Goal: Task Accomplishment & Management: Complete application form

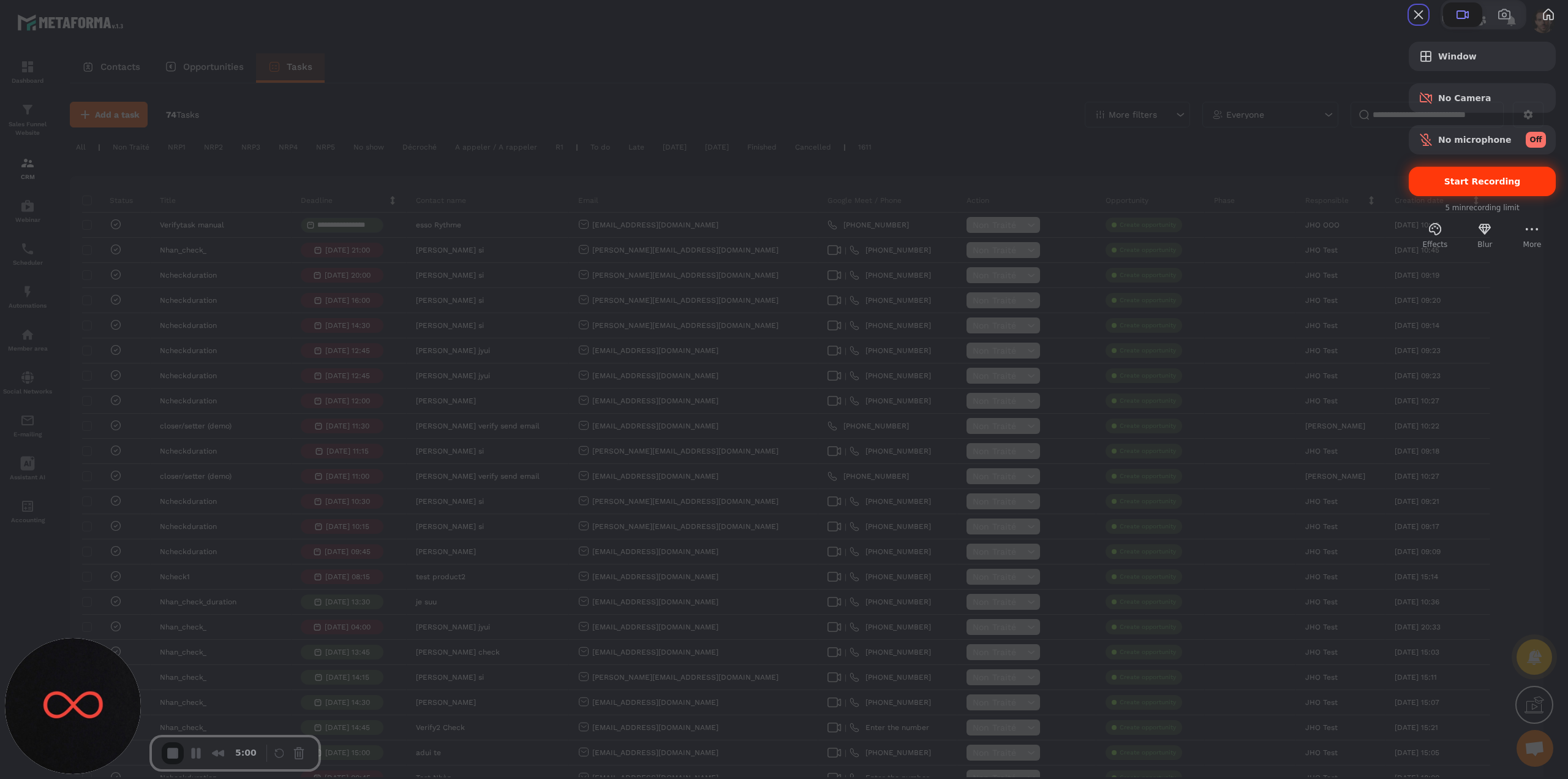
click at [1069, 187] on span "Start Recording" at bounding box center [1482, 182] width 76 height 10
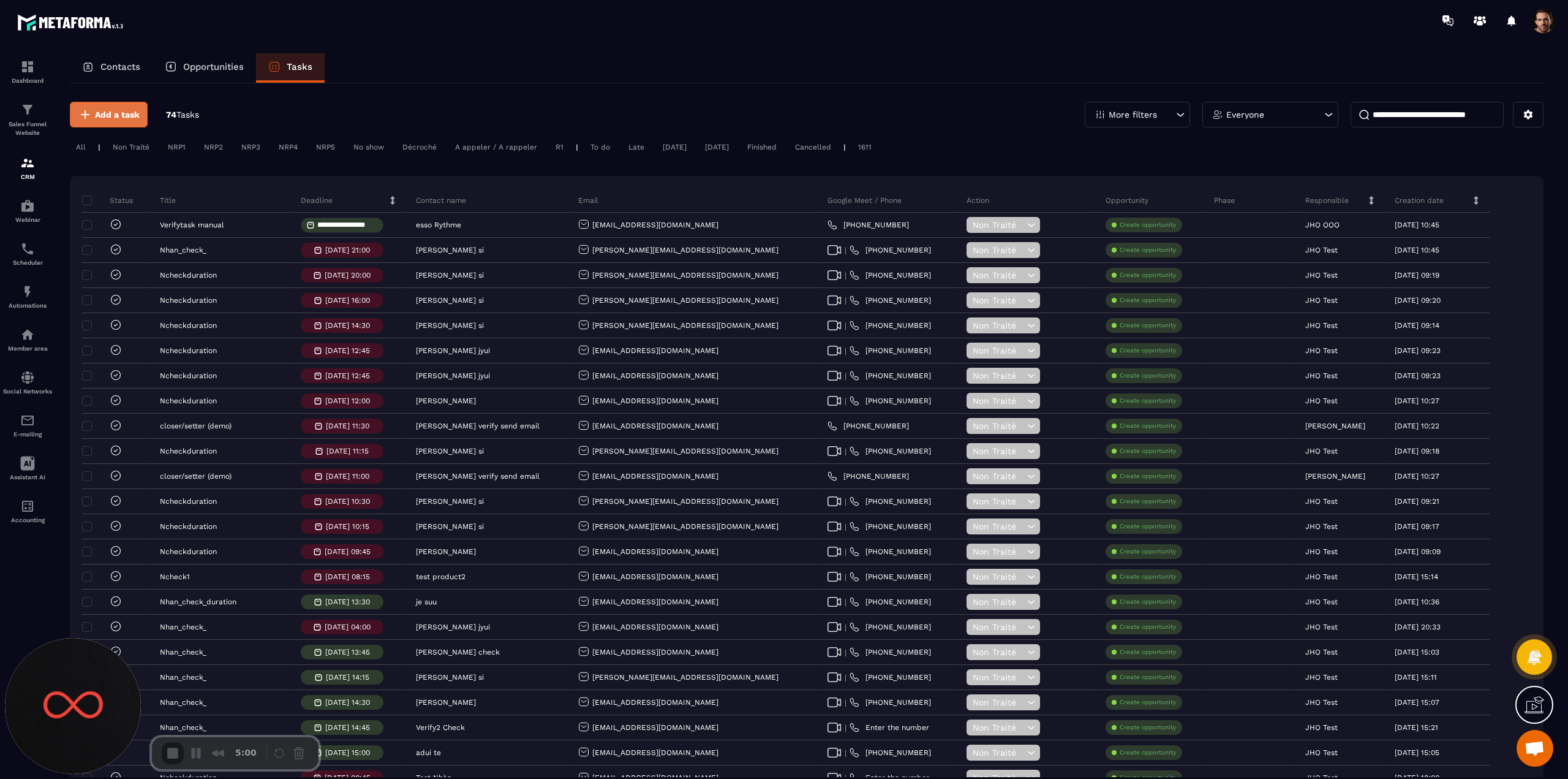
click at [111, 116] on span "Add a task" at bounding box center [117, 114] width 45 height 12
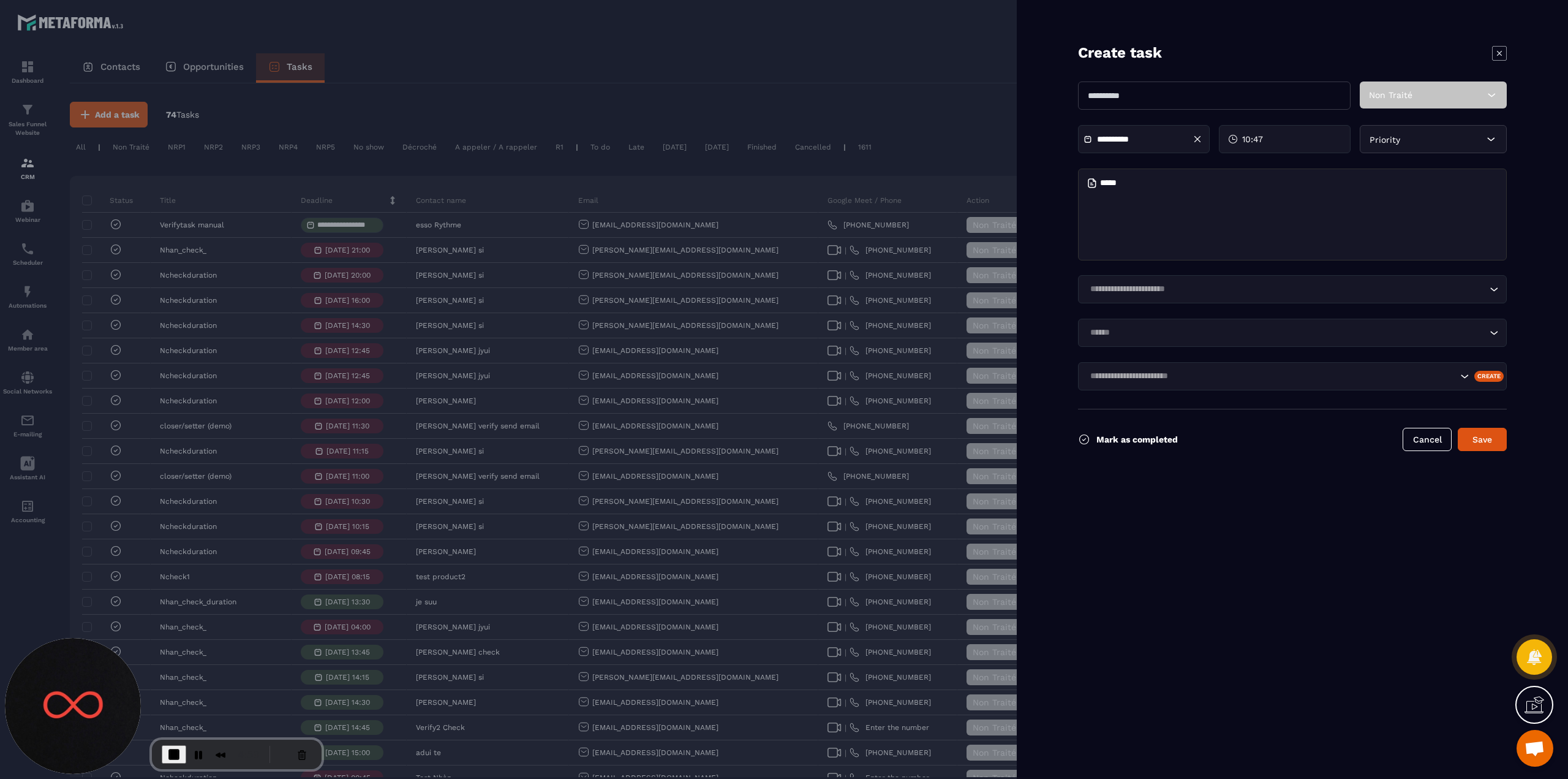
click at [1069, 98] on input "text" at bounding box center [1214, 95] width 273 height 28
type input "**********"
click at [1069, 102] on div "Non Traité" at bounding box center [1433, 94] width 147 height 27
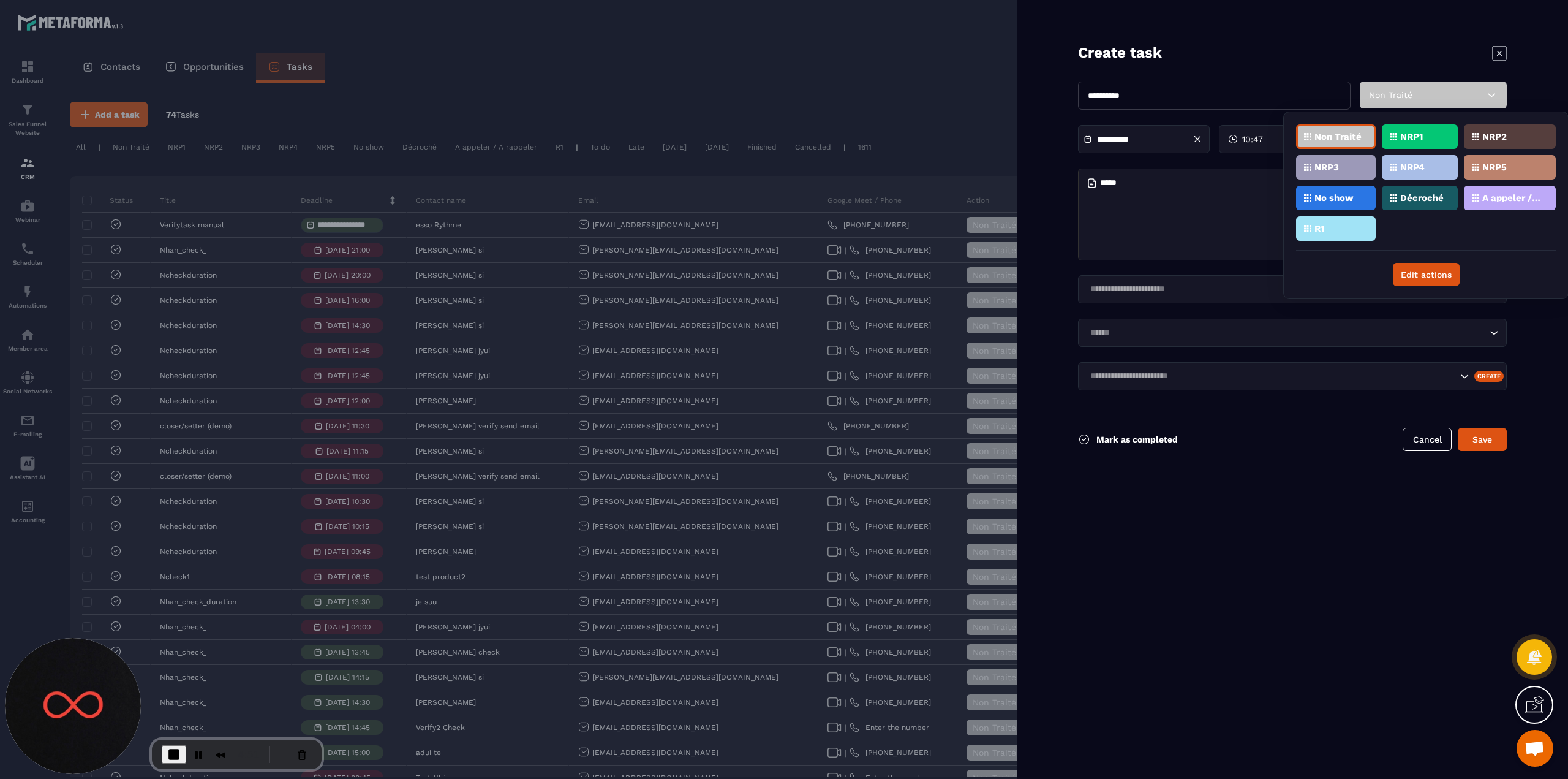
click at [1069, 145] on div "NRP1" at bounding box center [1419, 136] width 76 height 25
click at [1069, 298] on div "Loading..." at bounding box center [1292, 289] width 428 height 28
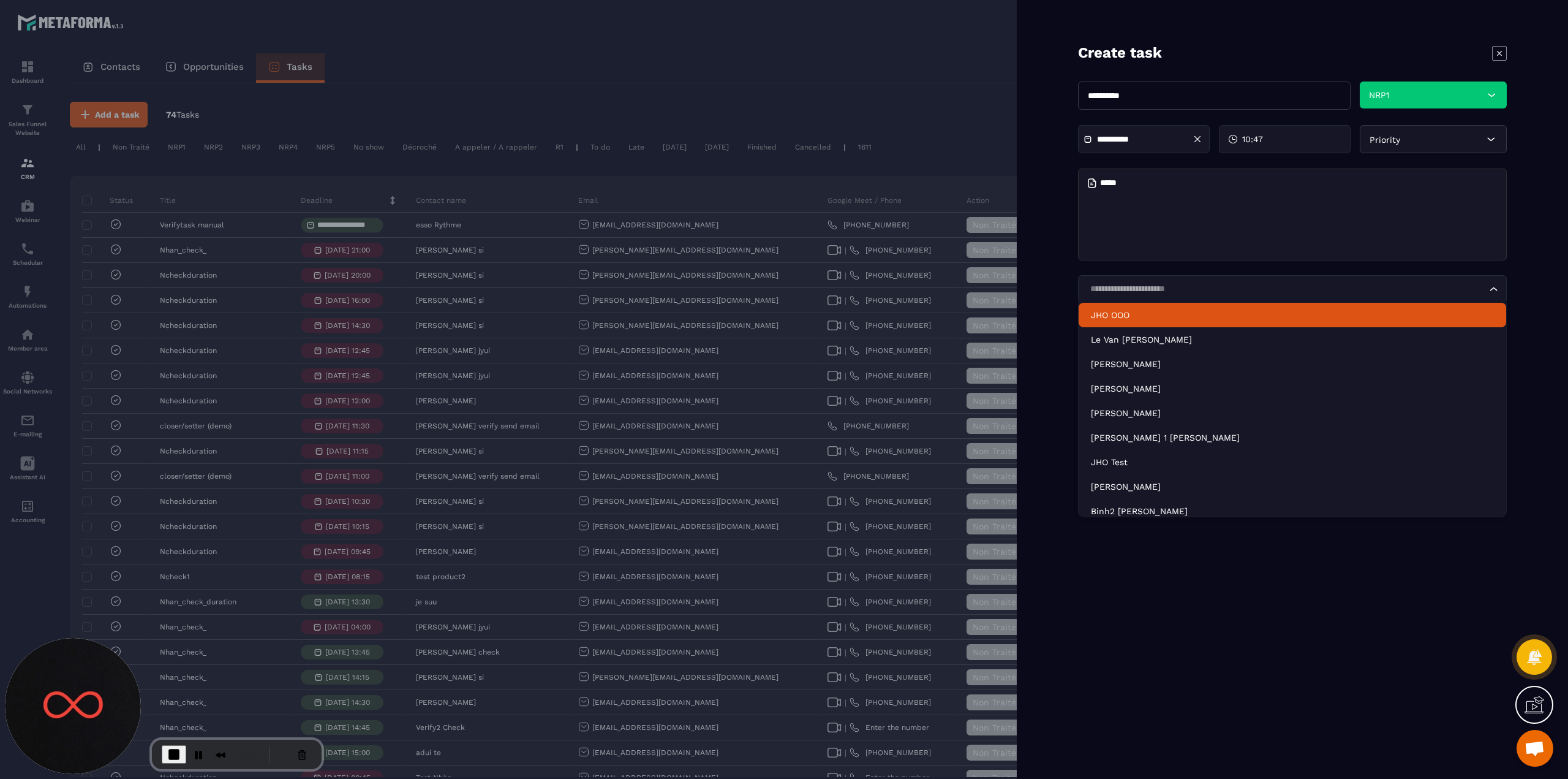
click at [1069, 319] on p "JHO OOO" at bounding box center [1292, 315] width 403 height 12
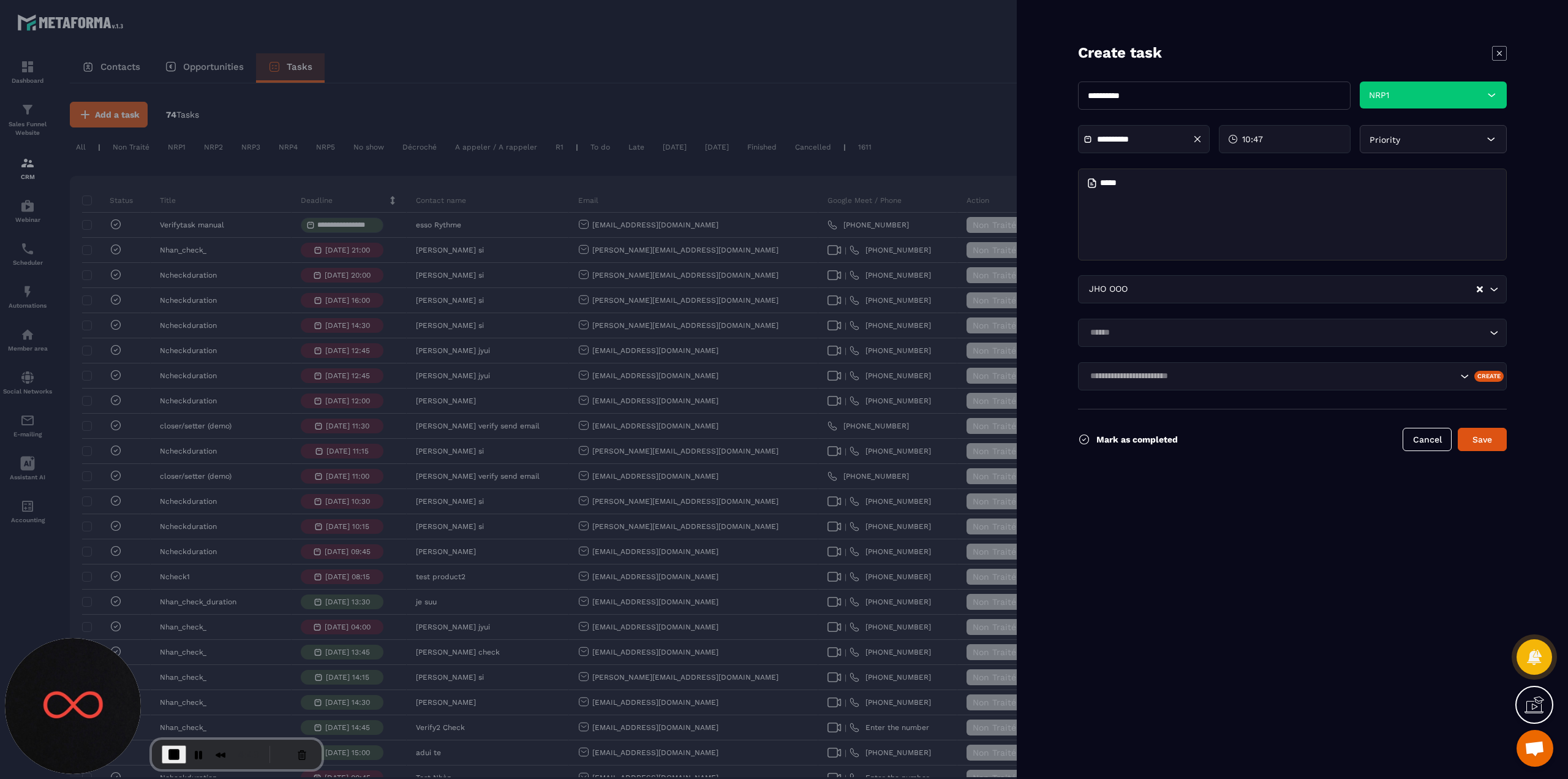
click at [1069, 336] on input "Search for option" at bounding box center [1286, 333] width 401 height 14
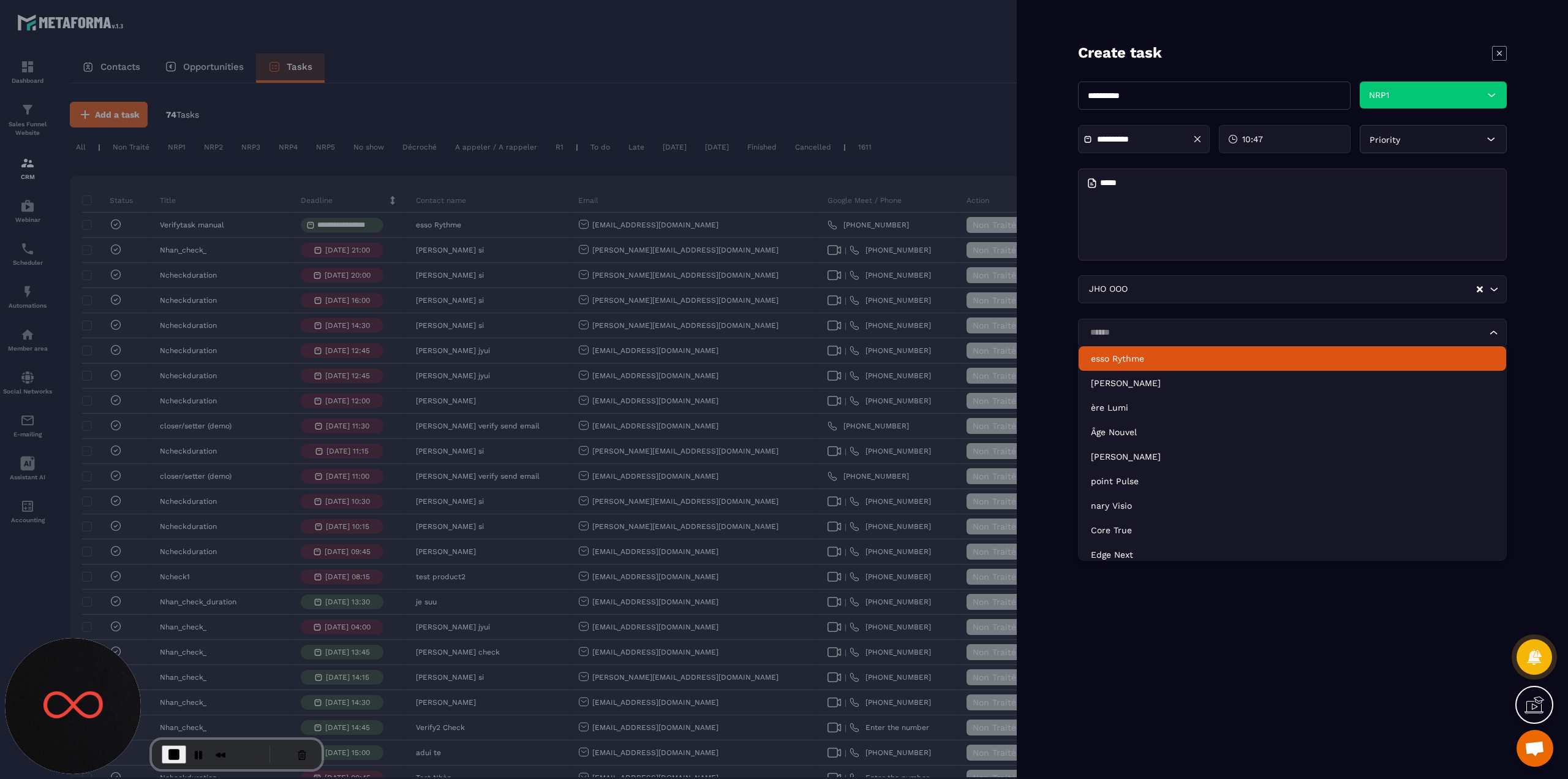
click at [1069, 366] on li "esso Rythme" at bounding box center [1292, 358] width 427 height 25
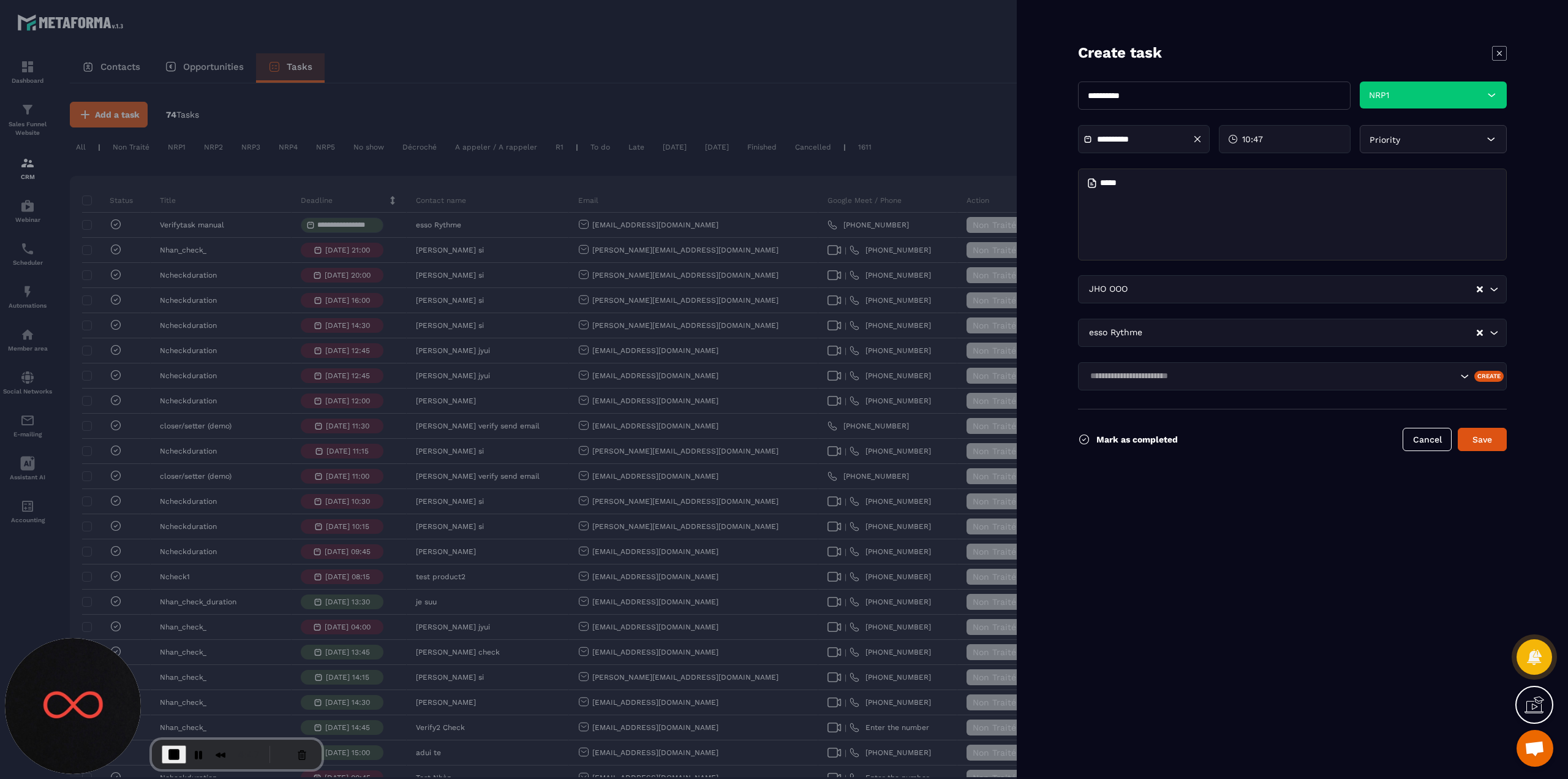
click at [1069, 377] on input "Search for option" at bounding box center [1271, 376] width 371 height 14
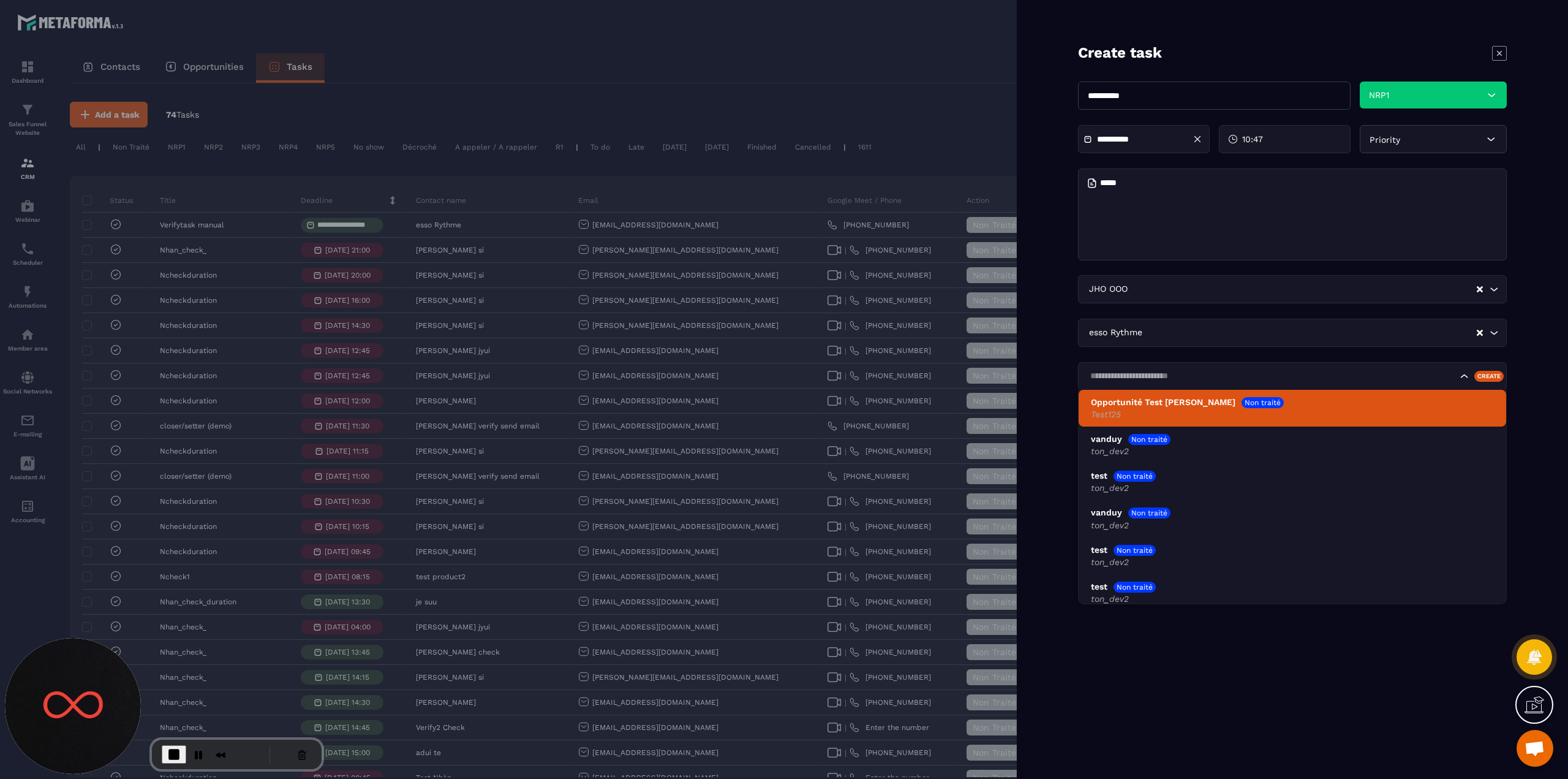
click at [1069, 408] on div "Opportunité Test [PERSON_NAME] Non traité Test125" at bounding box center [1292, 408] width 403 height 25
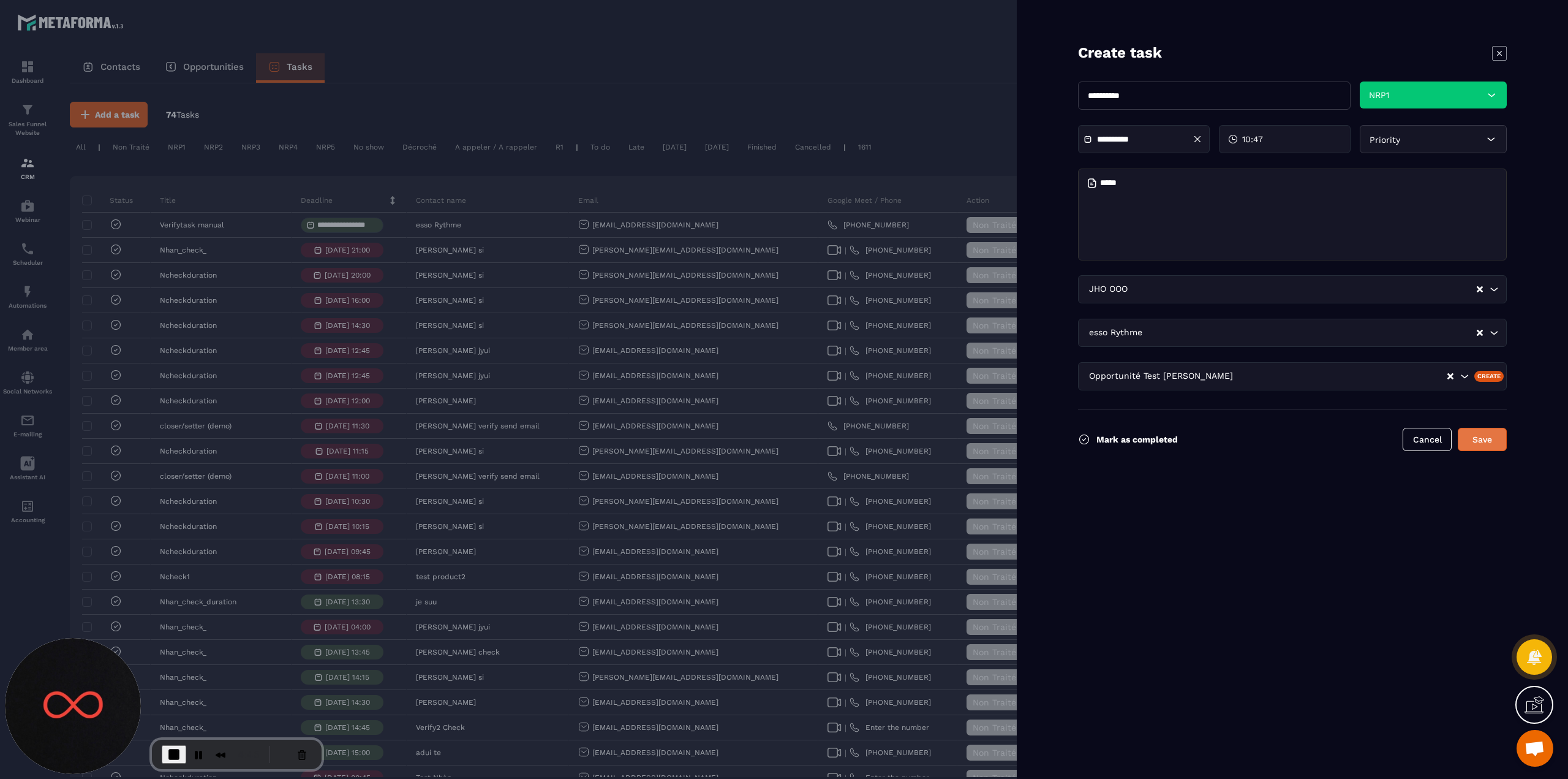
click at [1069, 435] on button "Save" at bounding box center [1482, 439] width 49 height 23
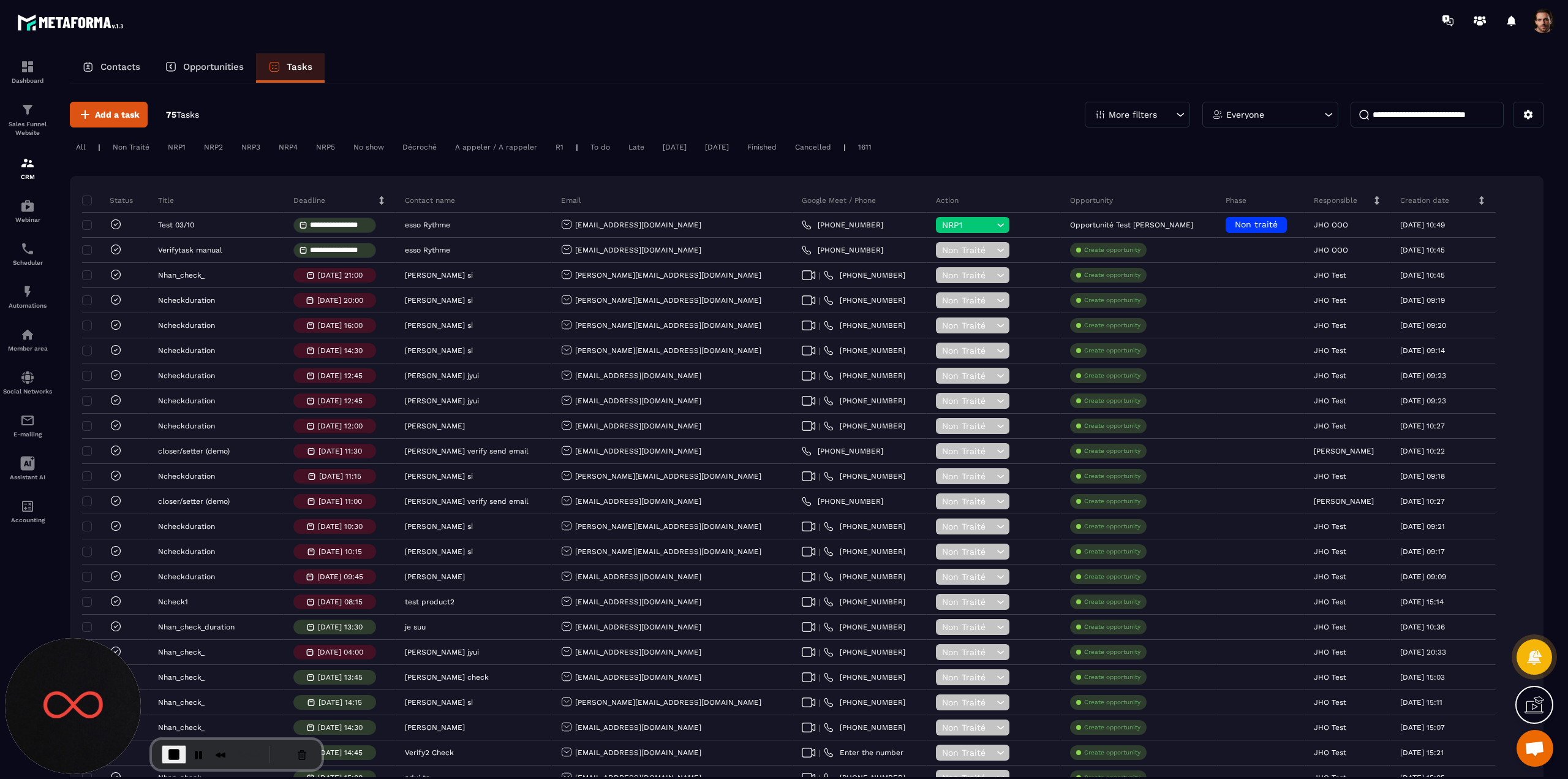
click at [171, 754] on span "End Recording" at bounding box center [174, 754] width 15 height 15
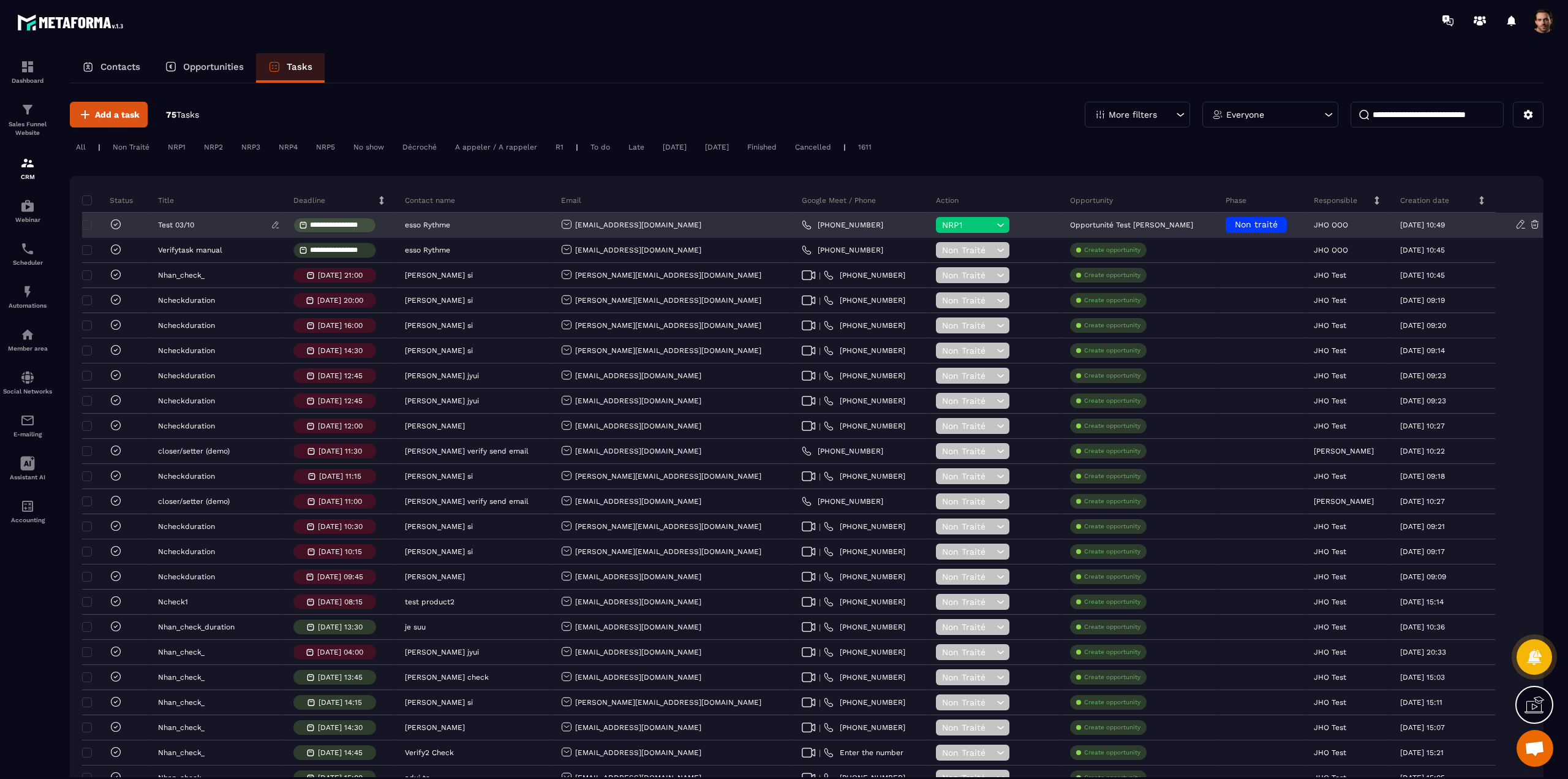
click at [206, 228] on div "Test 03/10" at bounding box center [215, 224] width 116 height 9
click at [277, 224] on icon at bounding box center [276, 224] width 9 height 9
click at [232, 227] on input at bounding box center [215, 225] width 116 height 20
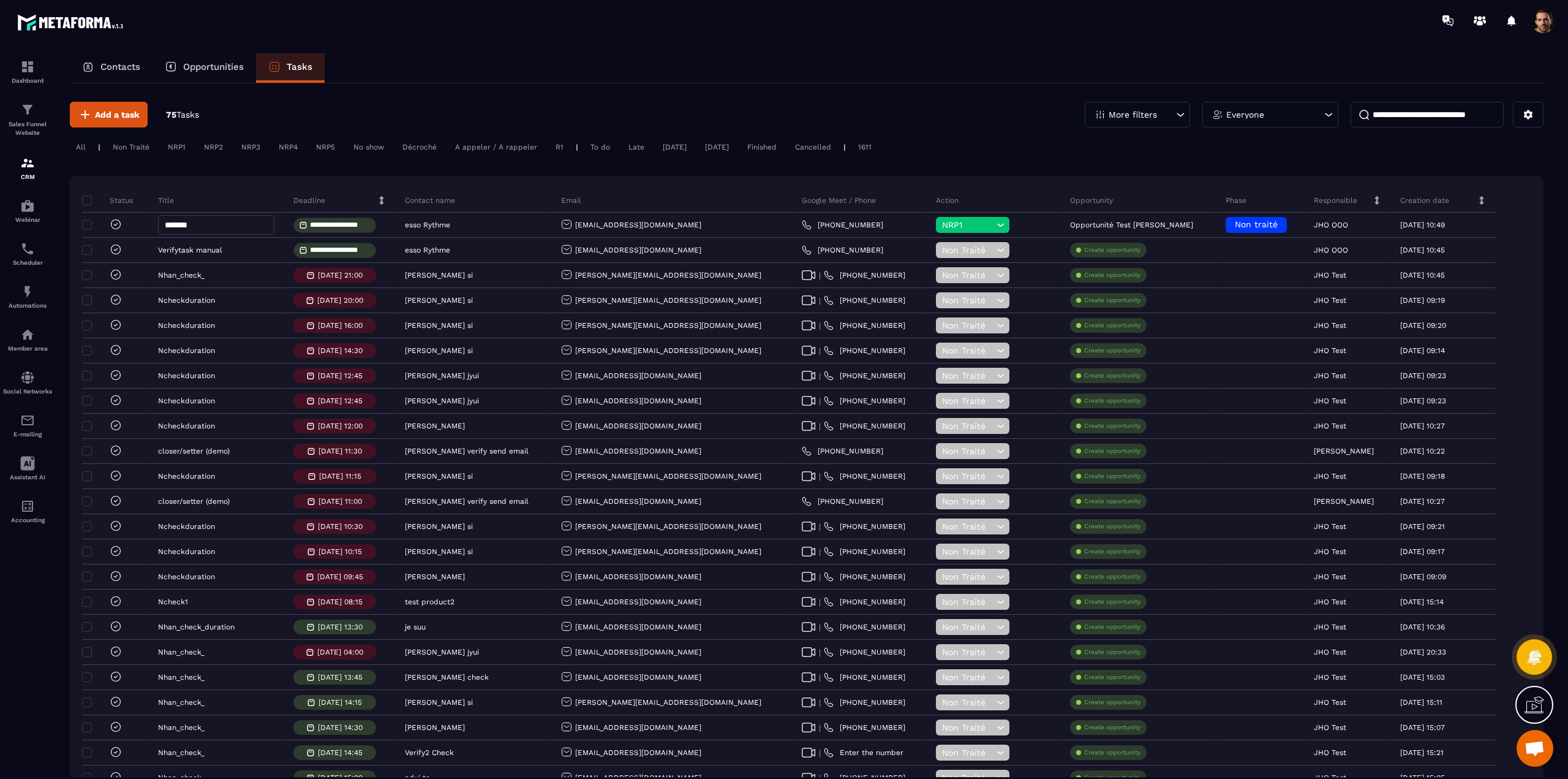
type input "*******"
click at [285, 195] on div "Title" at bounding box center [216, 200] width 136 height 25
